Goal: Task Accomplishment & Management: Manage account settings

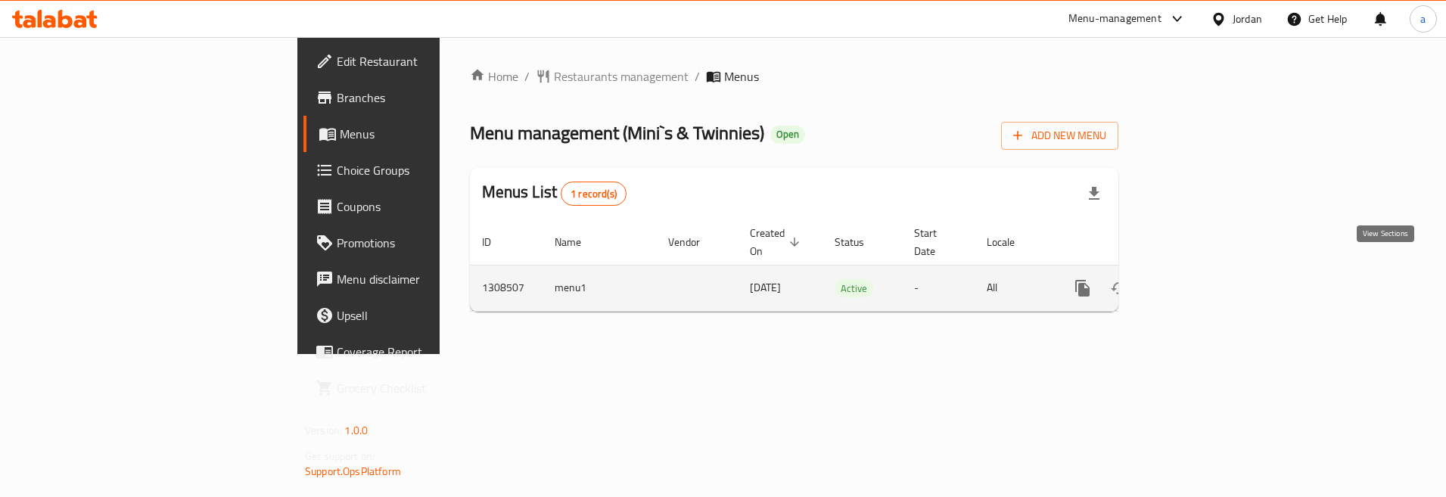
click at [1210, 270] on link "enhanced table" at bounding box center [1191, 288] width 36 height 36
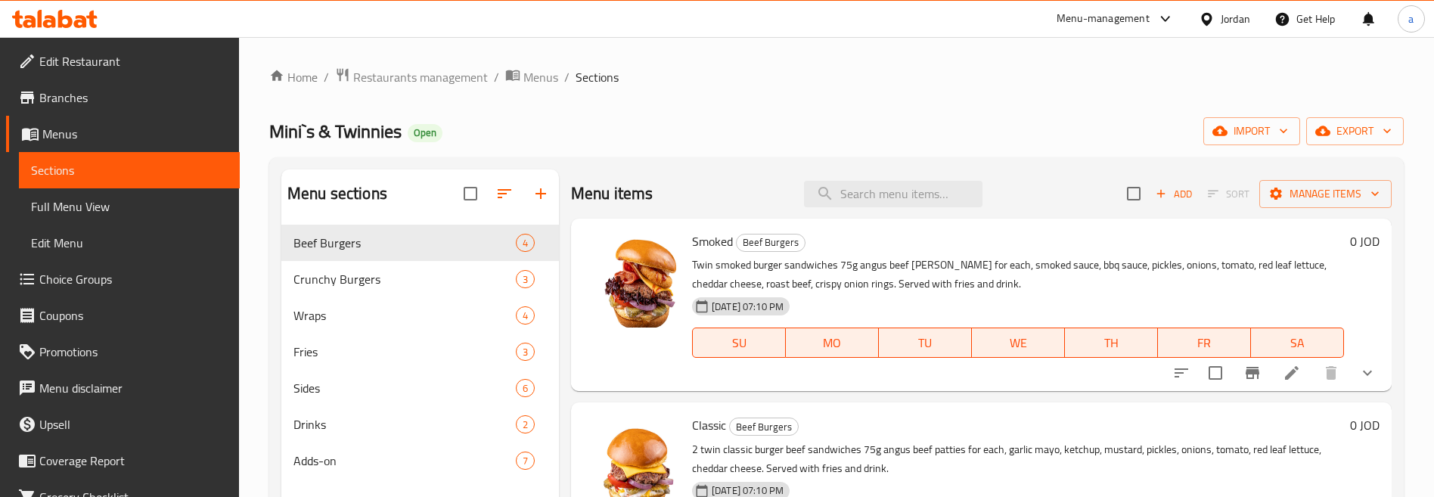
click at [90, 285] on span "Choice Groups" at bounding box center [133, 279] width 188 height 18
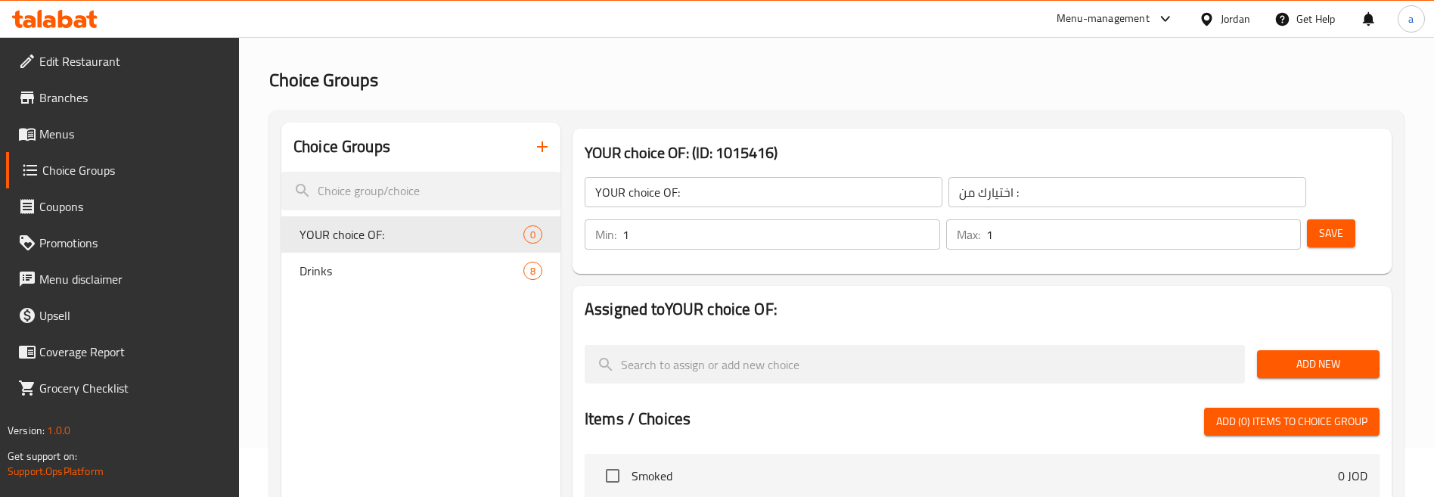
scroll to position [76, 0]
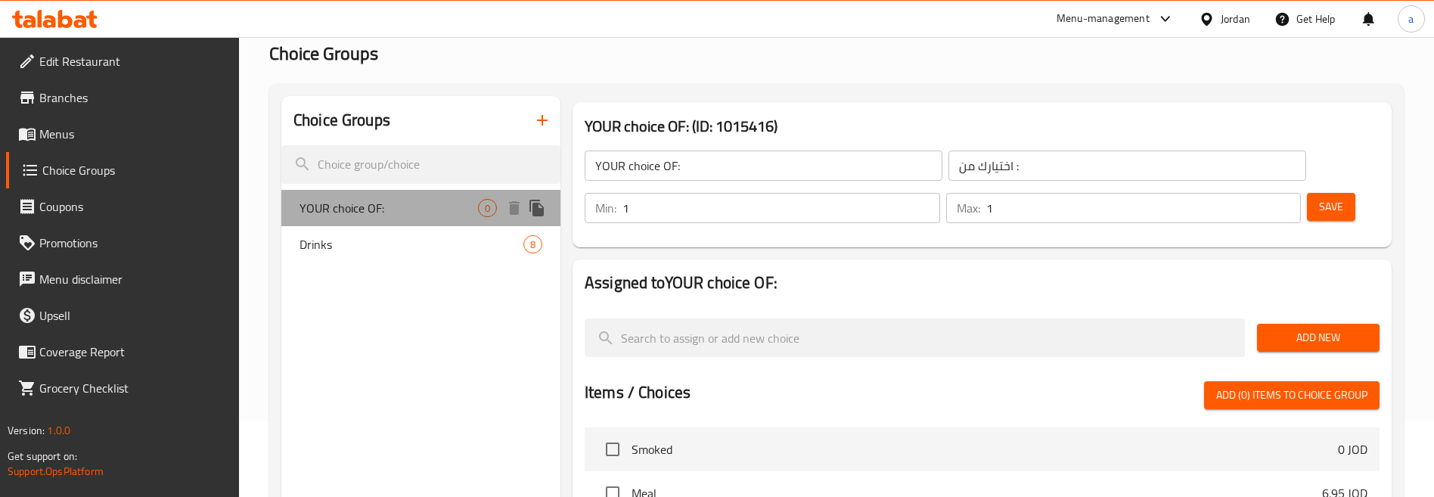
click at [424, 210] on span "YOUR choice OF:" at bounding box center [389, 208] width 179 height 18
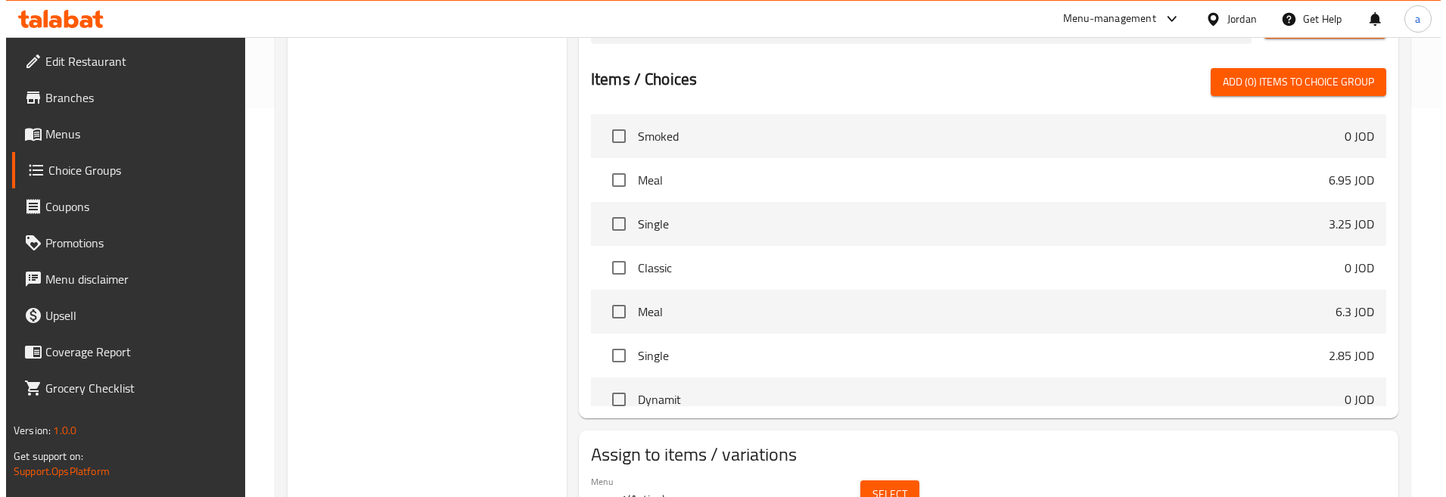
scroll to position [465, 0]
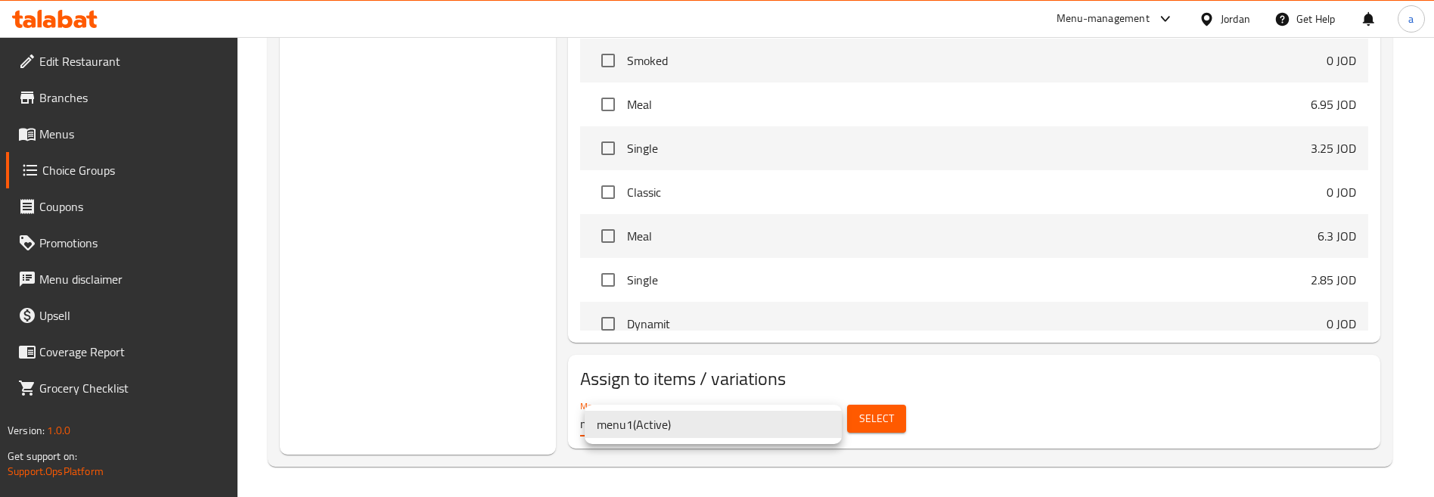
click at [692, 431] on li "menu1 ( Active )" at bounding box center [713, 424] width 257 height 27
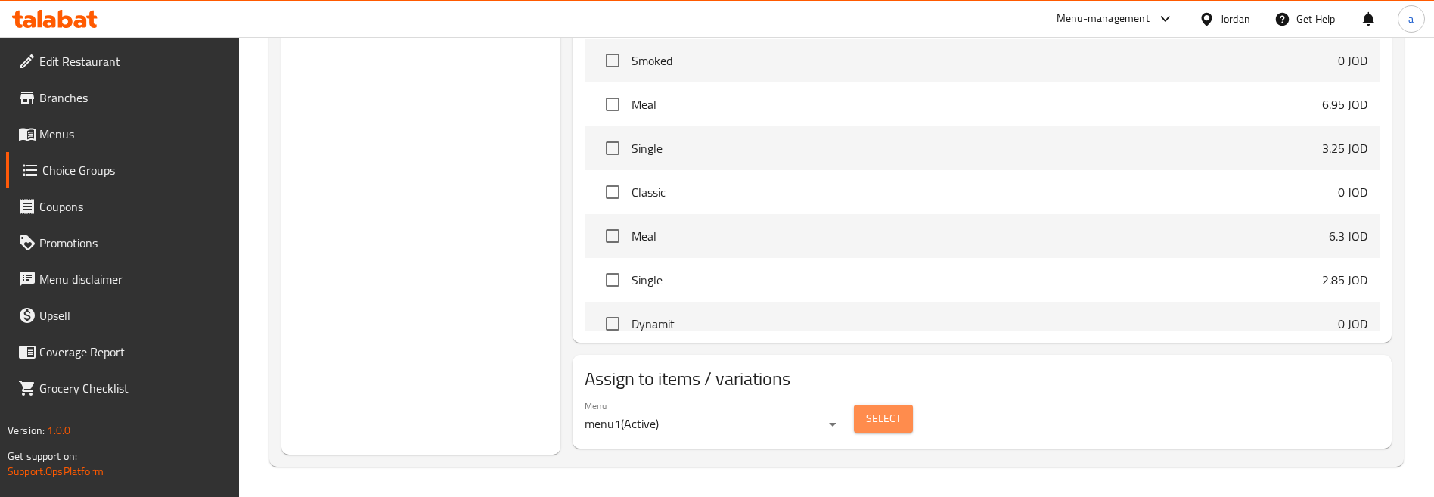
click at [864, 421] on button "Select" at bounding box center [883, 419] width 59 height 28
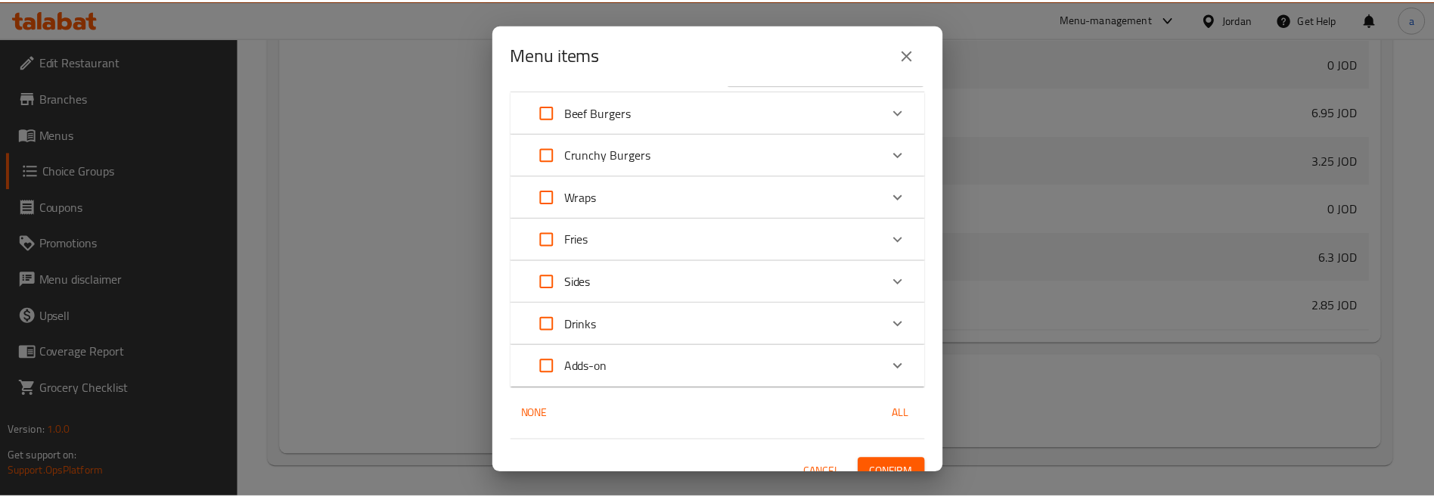
scroll to position [61, 0]
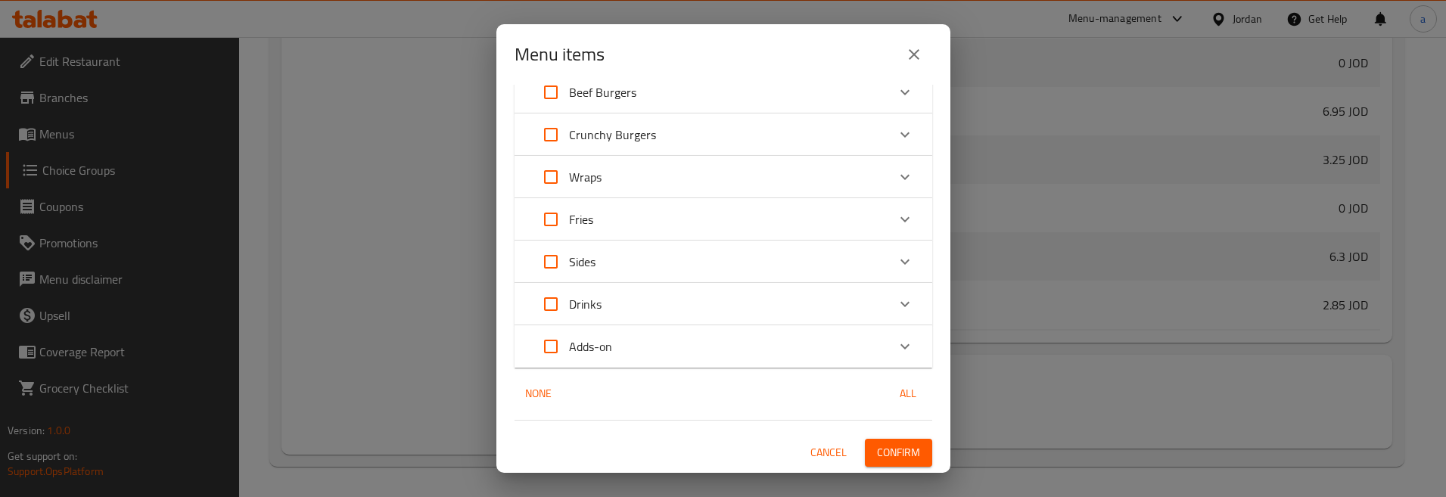
click at [918, 53] on icon "close" at bounding box center [914, 54] width 18 height 18
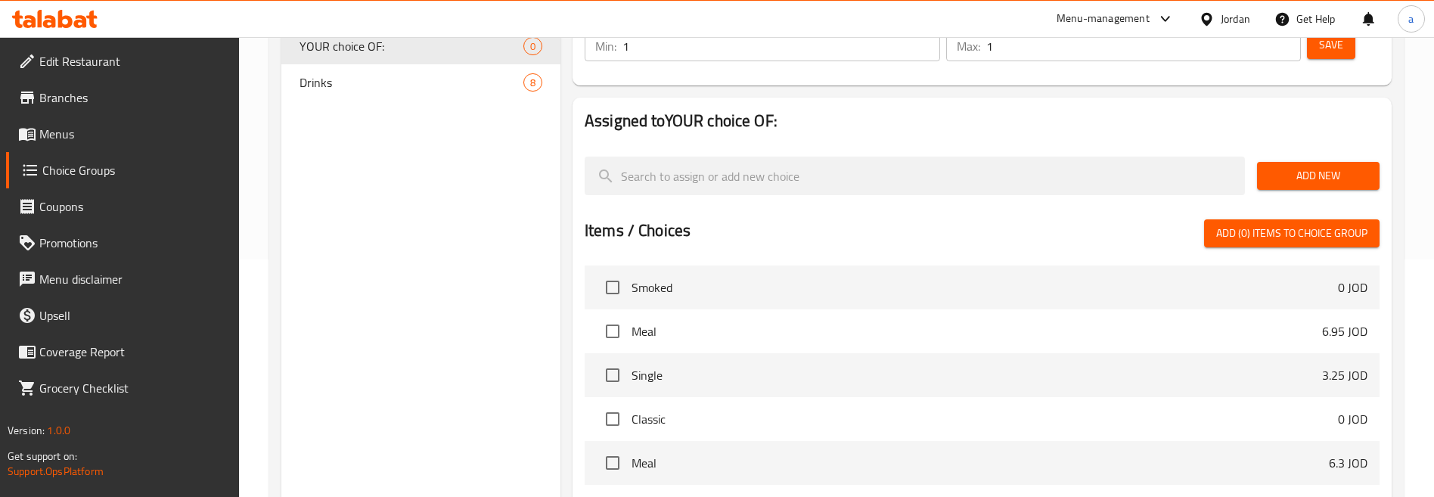
scroll to position [0, 0]
